Goal: Transaction & Acquisition: Subscribe to service/newsletter

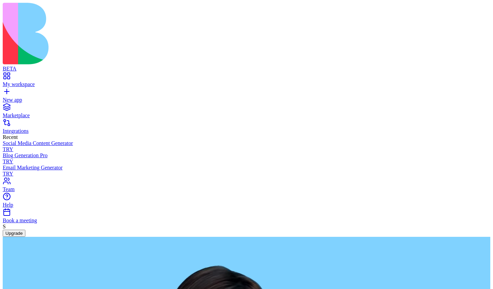
click at [25, 237] on button "Upgrade" at bounding box center [14, 232] width 23 height 7
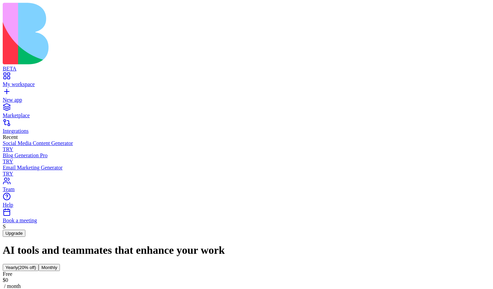
click at [280, 264] on div "Yearly (20% off) Monthly" at bounding box center [247, 267] width 488 height 7
click at [60, 264] on button "Monthly" at bounding box center [49, 267] width 21 height 7
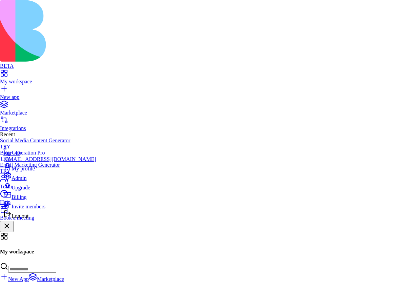
click at [26, 200] on span "Billing" at bounding box center [19, 197] width 15 height 6
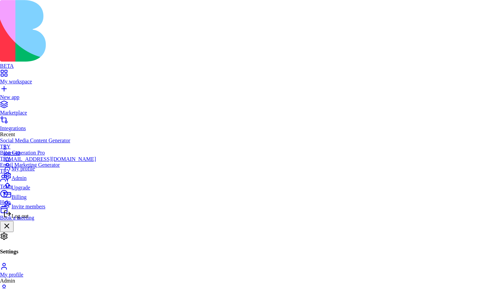
click at [36, 219] on div "Log out" at bounding box center [49, 213] width 93 height 9
